Goal: Entertainment & Leisure: Consume media (video, audio)

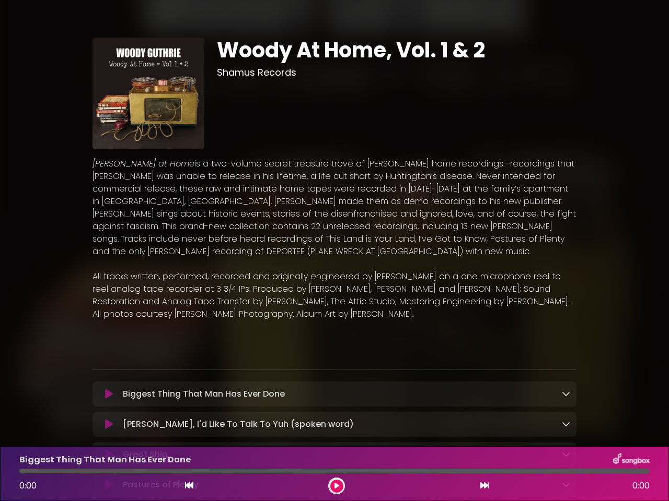
click at [109, 395] on icon at bounding box center [109, 394] width 8 height 10
click at [566, 394] on icon at bounding box center [565, 394] width 8 height 8
click at [109, 426] on p "Metadata" at bounding box center [334, 419] width 471 height 13
click at [566, 425] on p "Metadata" at bounding box center [334, 419] width 471 height 13
click at [189, 486] on icon at bounding box center [189, 486] width 8 height 8
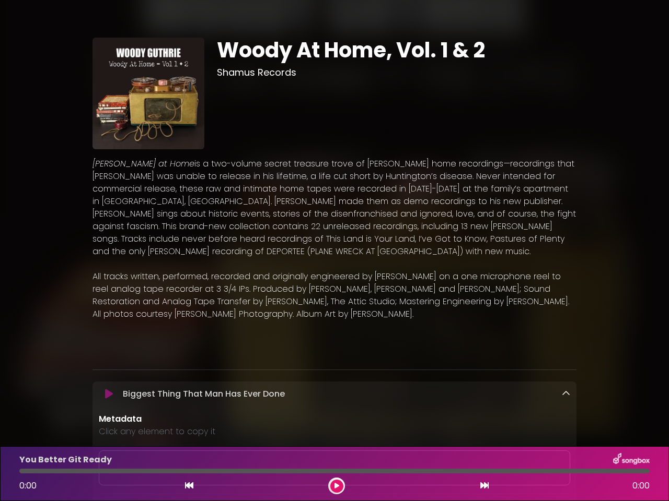
click at [336, 486] on icon at bounding box center [336, 486] width 5 height 6
click at [484, 486] on icon at bounding box center [484, 486] width 8 height 8
